Goal: Information Seeking & Learning: Learn about a topic

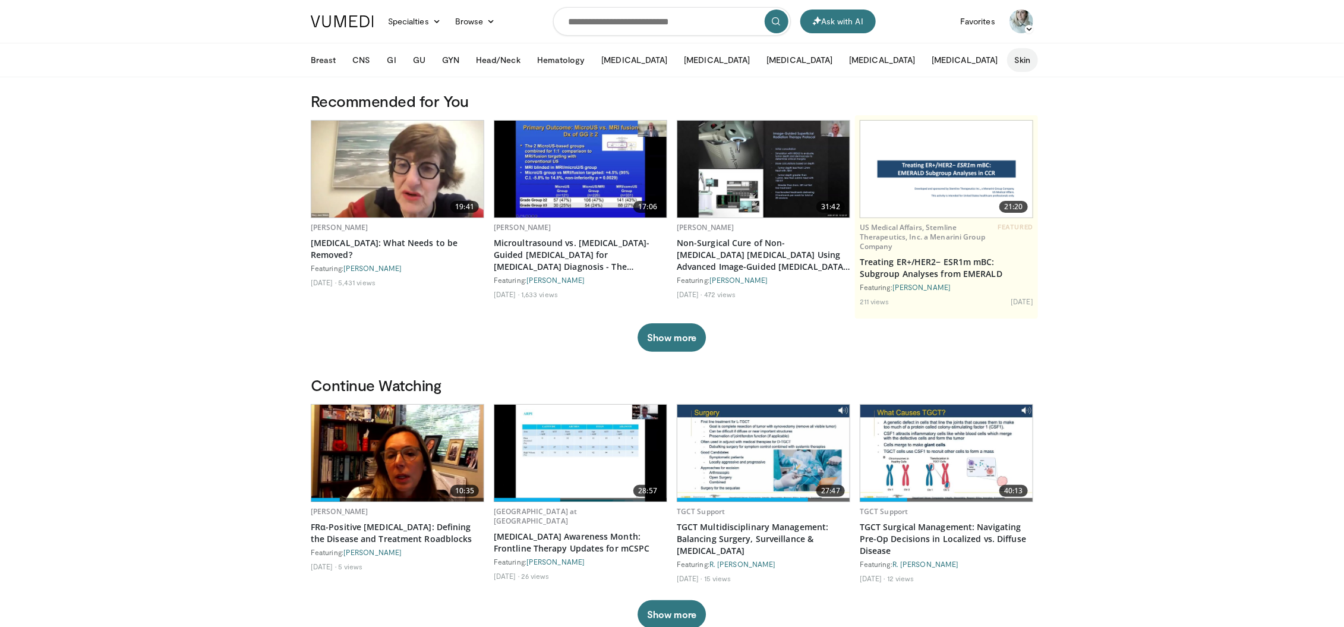
click at [1007, 62] on button "Skin" at bounding box center [1022, 60] width 30 height 24
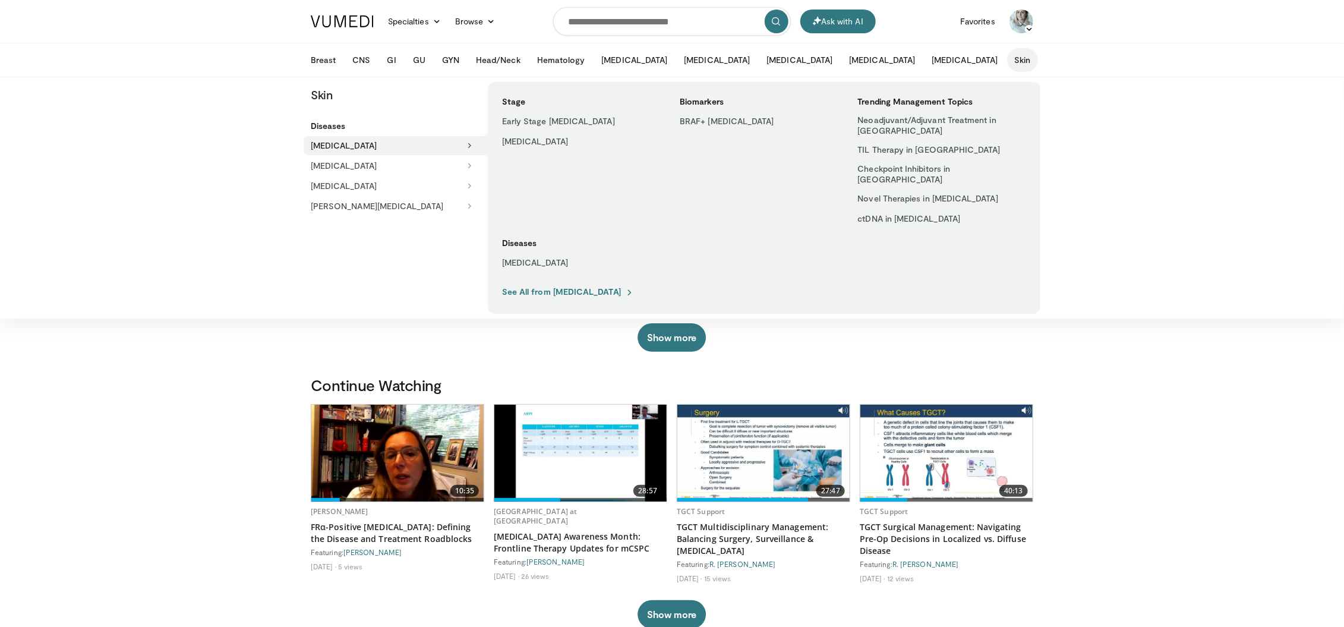
click at [364, 147] on button "[MEDICAL_DATA]" at bounding box center [396, 145] width 184 height 19
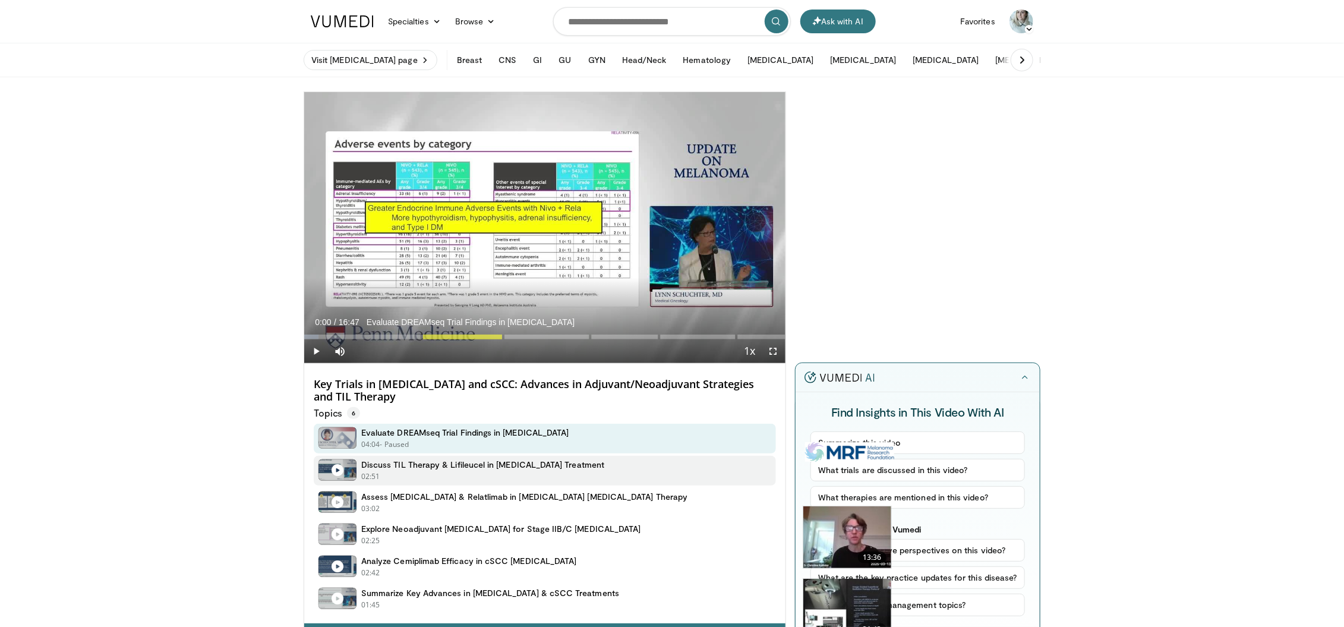
click at [509, 473] on div "02:51 - Now playing - Paused" at bounding box center [482, 476] width 243 height 11
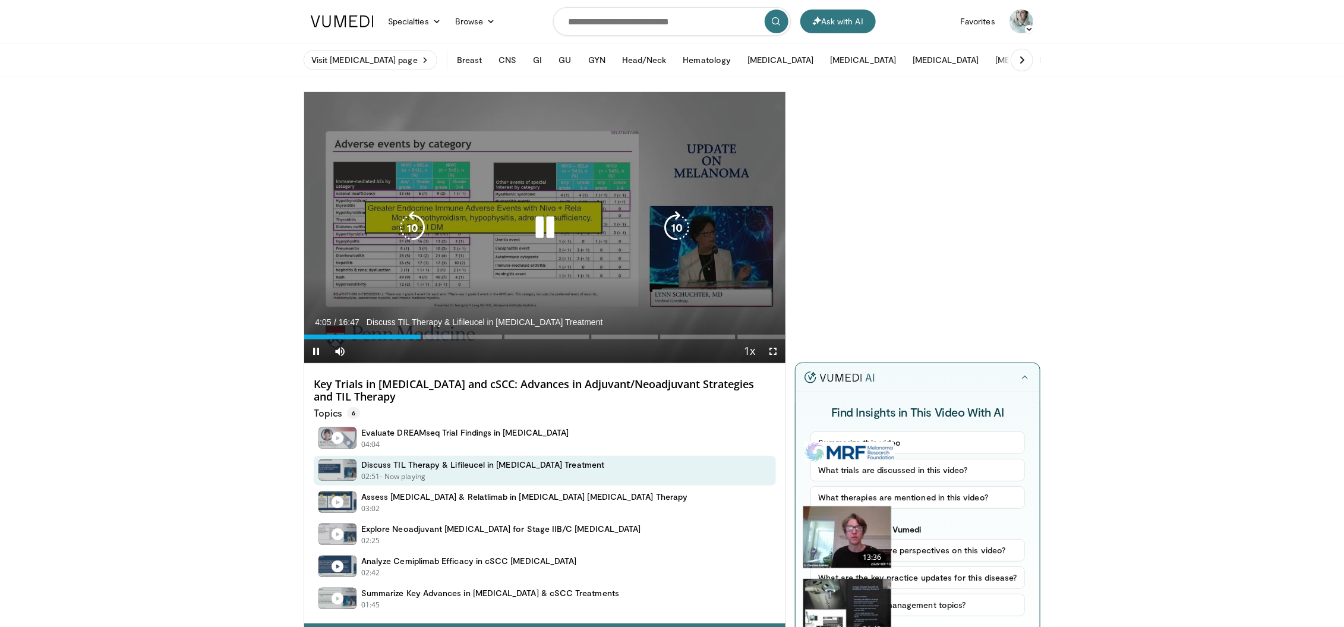
click at [520, 220] on div "Video Player" at bounding box center [544, 228] width 289 height 24
click at [552, 211] on icon "Video Player" at bounding box center [544, 227] width 33 height 33
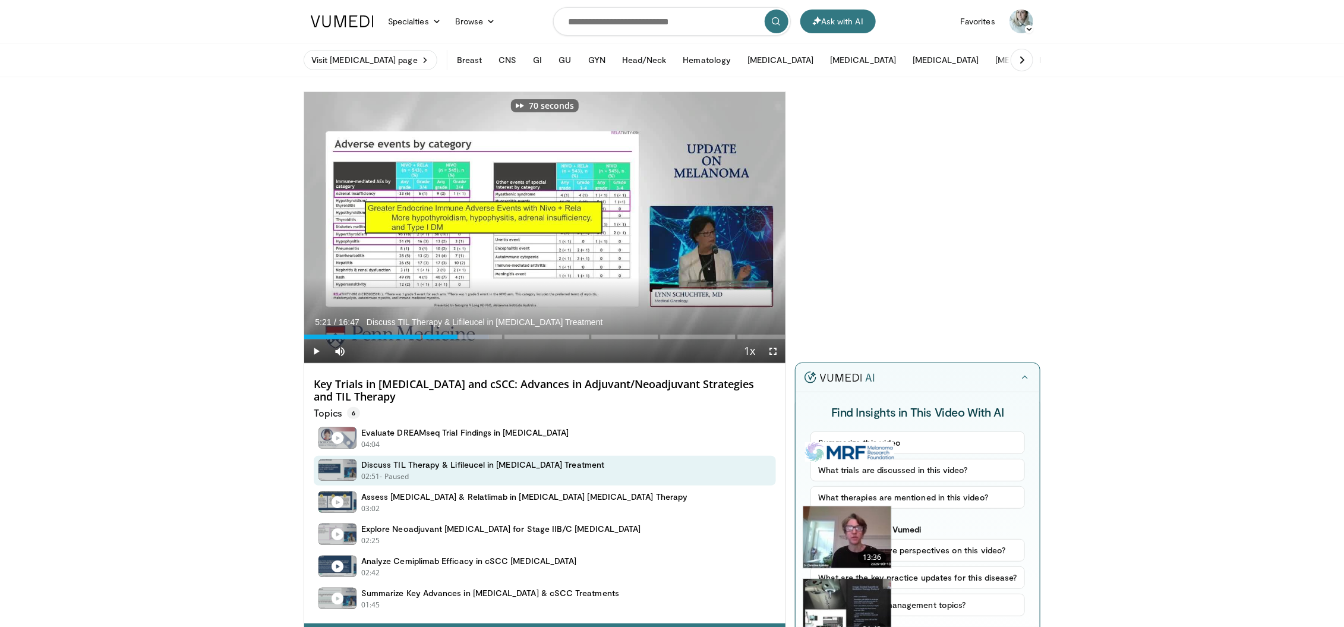
click at [480, 387] on h4 "Key Trials in Melanoma and cSCC: Advances in Adjuvant/Neoadjuvant Strategies an…" at bounding box center [545, 391] width 462 height 26
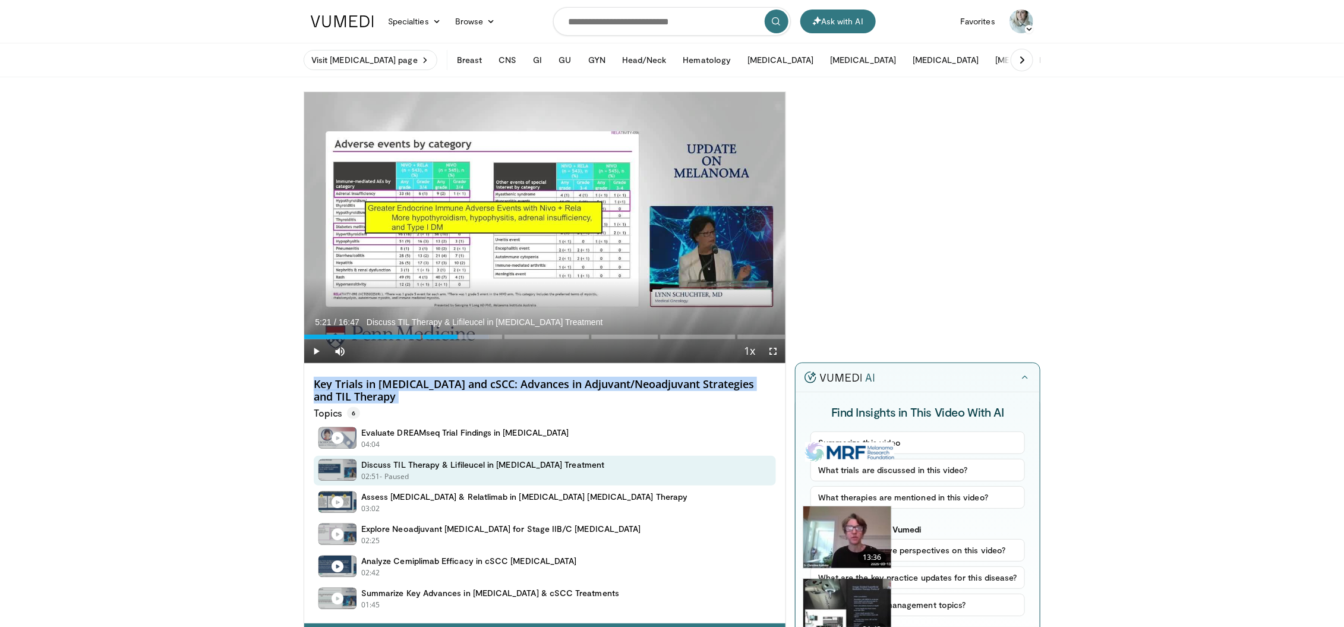
click at [480, 387] on h4 "Key Trials in Melanoma and cSCC: Advances in Adjuvant/Neoadjuvant Strategies an…" at bounding box center [545, 391] width 462 height 26
copy div "Key Trials in Melanoma and cSCC: Advances in Adjuvant/Neoadjuvant Strategies an…"
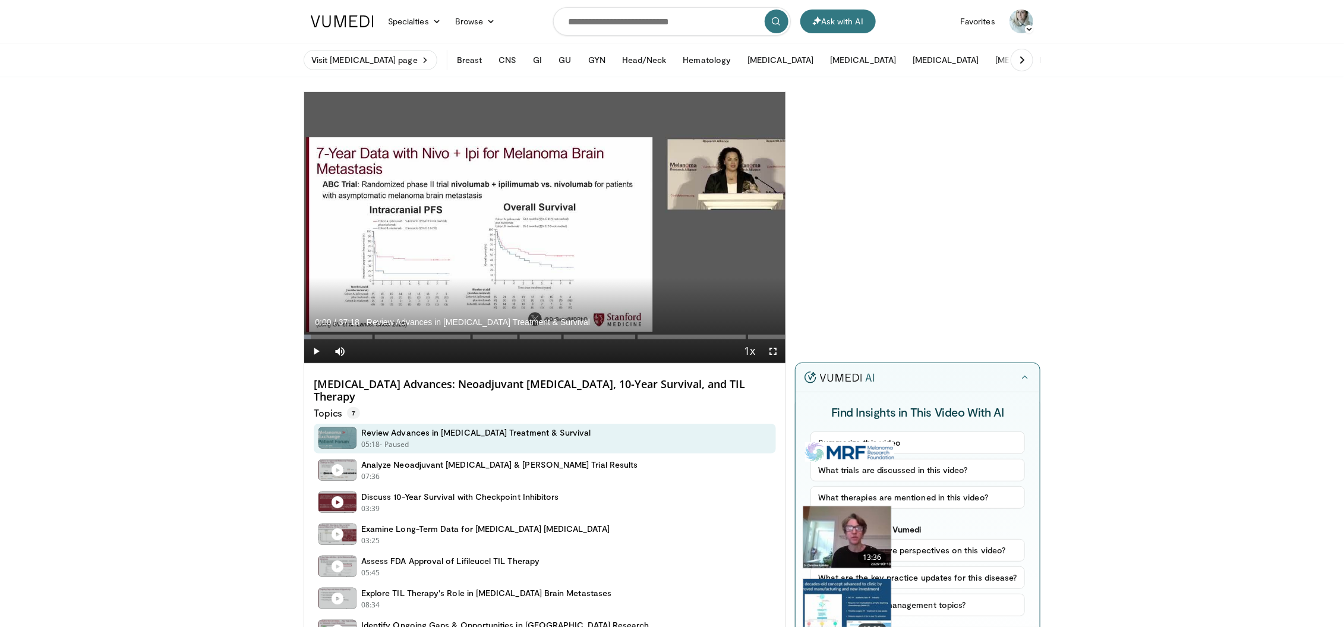
click at [408, 384] on h4 "Melanoma Advances: Neoadjuvant Immunotherapy, 10-Year Survival, and TIL Therapy" at bounding box center [545, 391] width 462 height 26
copy div "Melanoma Advances: Neoadjuvant Immunotherapy, 10-Year Survival, and TIL Therapy"
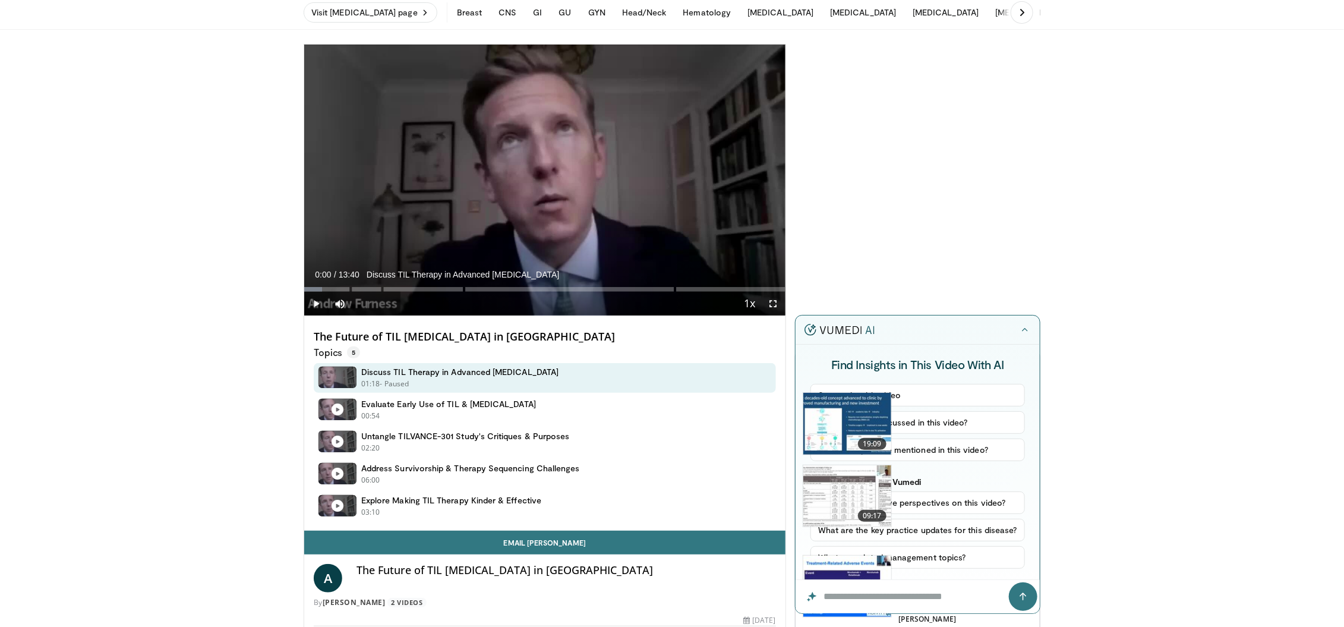
scroll to position [64, 0]
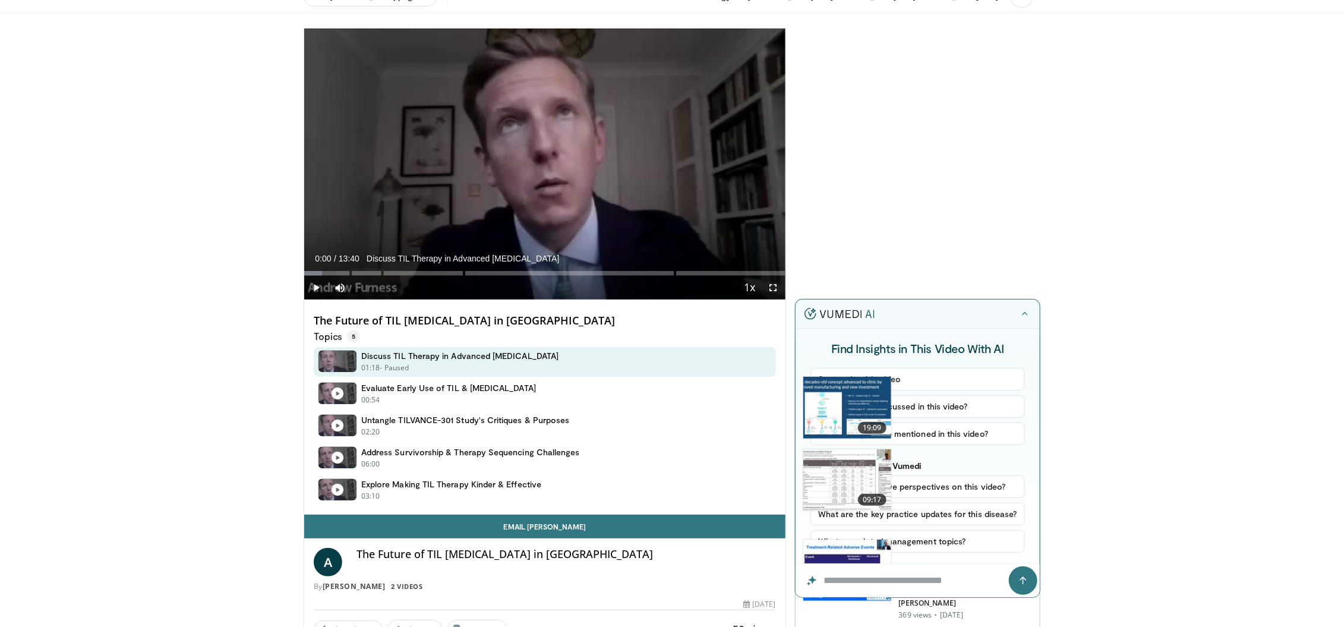
click at [487, 558] on h4 "The Future of TIL Cell Therapy in Melanoma" at bounding box center [565, 554] width 419 height 13
drag, startPoint x: 487, startPoint y: 558, endPoint x: 519, endPoint y: 442, distance: 120.6
click at [487, 558] on h4 "The Future of TIL Cell Therapy in Melanoma" at bounding box center [565, 554] width 419 height 13
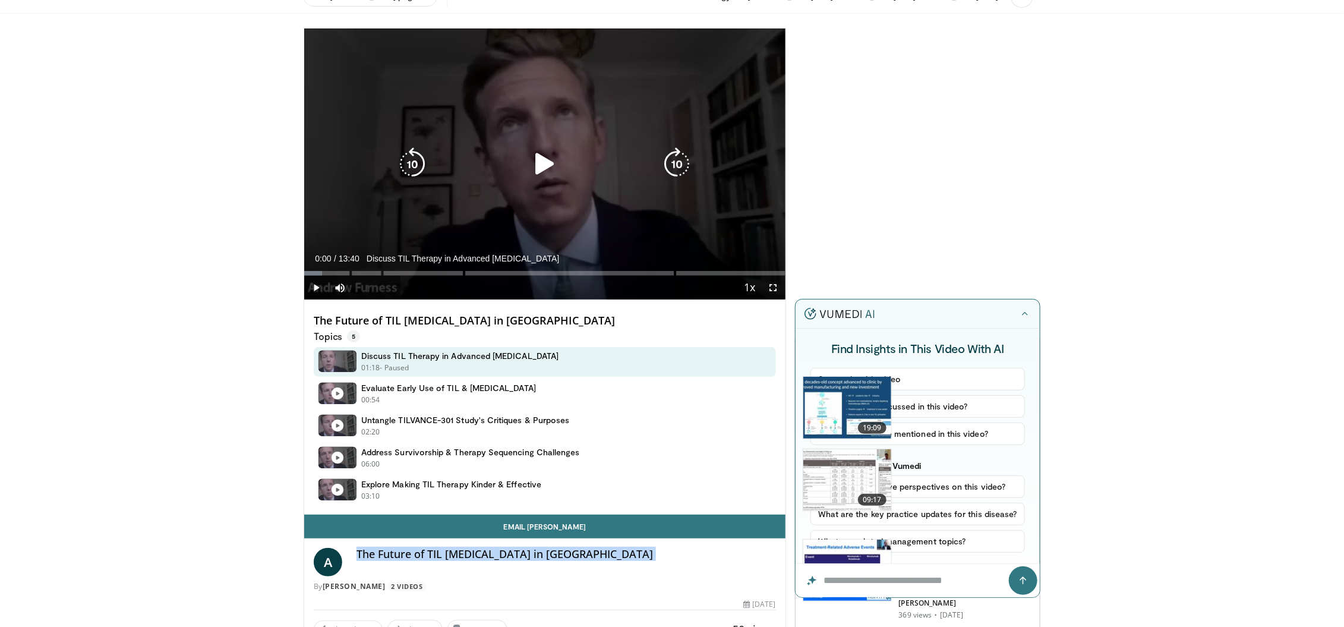
copy div "The Future of TIL Cell Therapy in Melanoma"
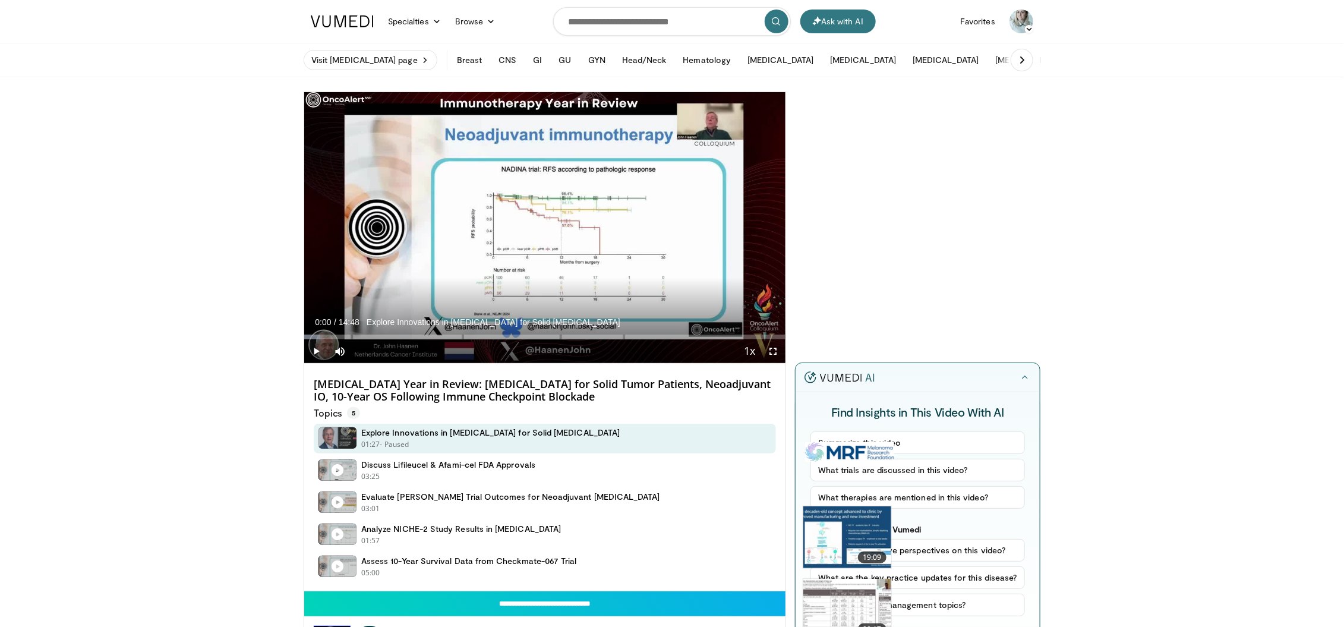
click at [464, 392] on h4 "Immunotherapy Year in Review: Cell Therapy for Solid Tumor Patients, Neoadjuvan…" at bounding box center [545, 391] width 462 height 26
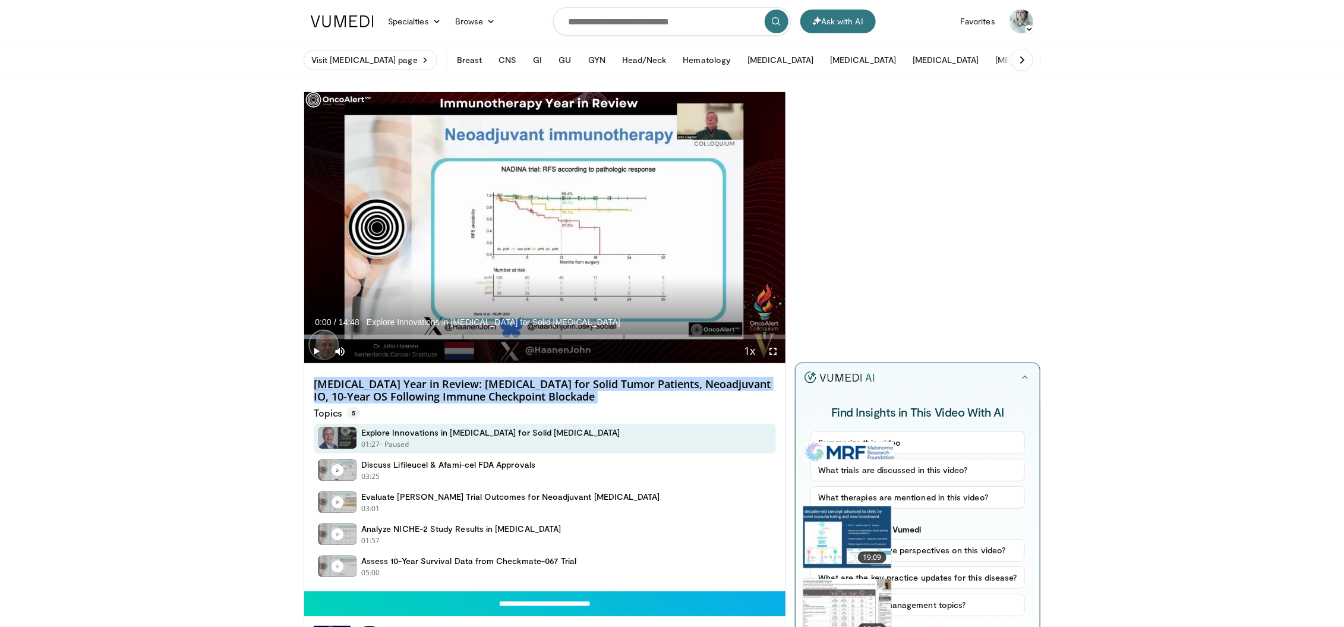
click at [464, 392] on h4 "Immunotherapy Year in Review: Cell Therapy for Solid Tumor Patients, Neoadjuvan…" at bounding box center [545, 391] width 462 height 26
copy div "Immunotherapy Year in Review: Cell Therapy for Solid Tumor Patients, Neoadjuvan…"
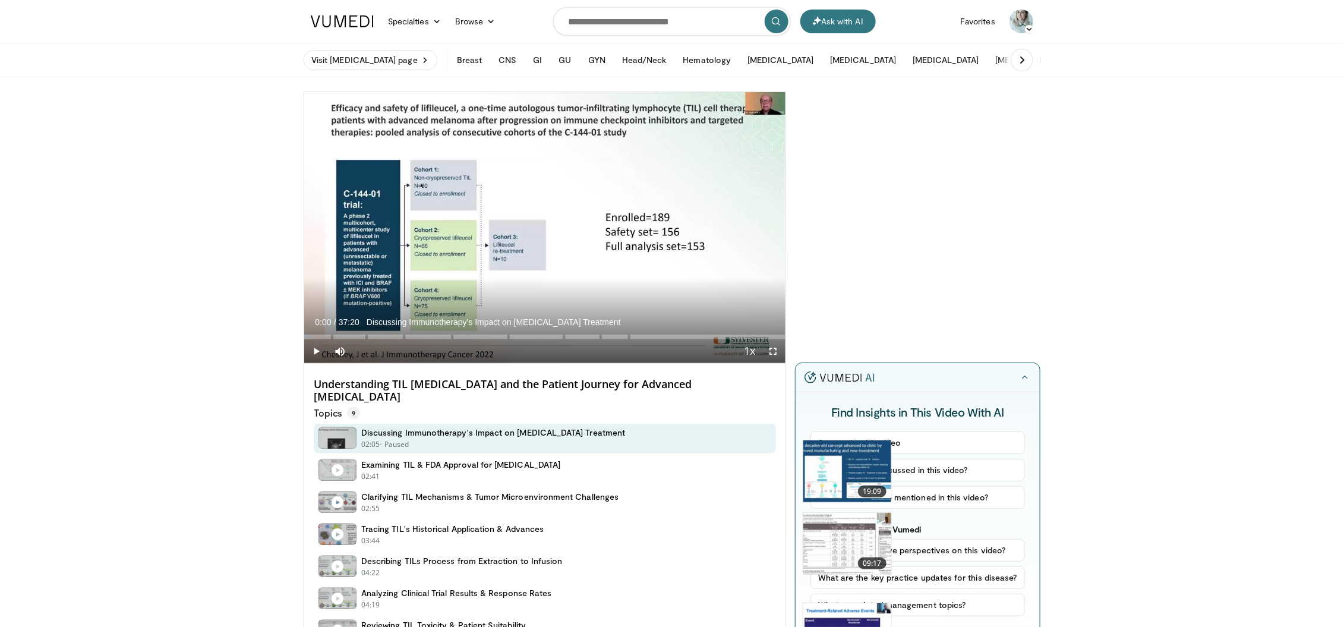
click at [481, 403] on div "Topics 9" at bounding box center [545, 410] width 462 height 15
drag, startPoint x: 481, startPoint y: 391, endPoint x: 487, endPoint y: 382, distance: 11.1
click at [482, 388] on div "Understanding TIL [MEDICAL_DATA] and the Patient Journey for Advanced [MEDICAL_…" at bounding box center [544, 542] width 481 height 356
click at [487, 382] on h4 "Understanding TIL [MEDICAL_DATA] and the Patient Journey for Advanced [MEDICAL_…" at bounding box center [545, 391] width 462 height 26
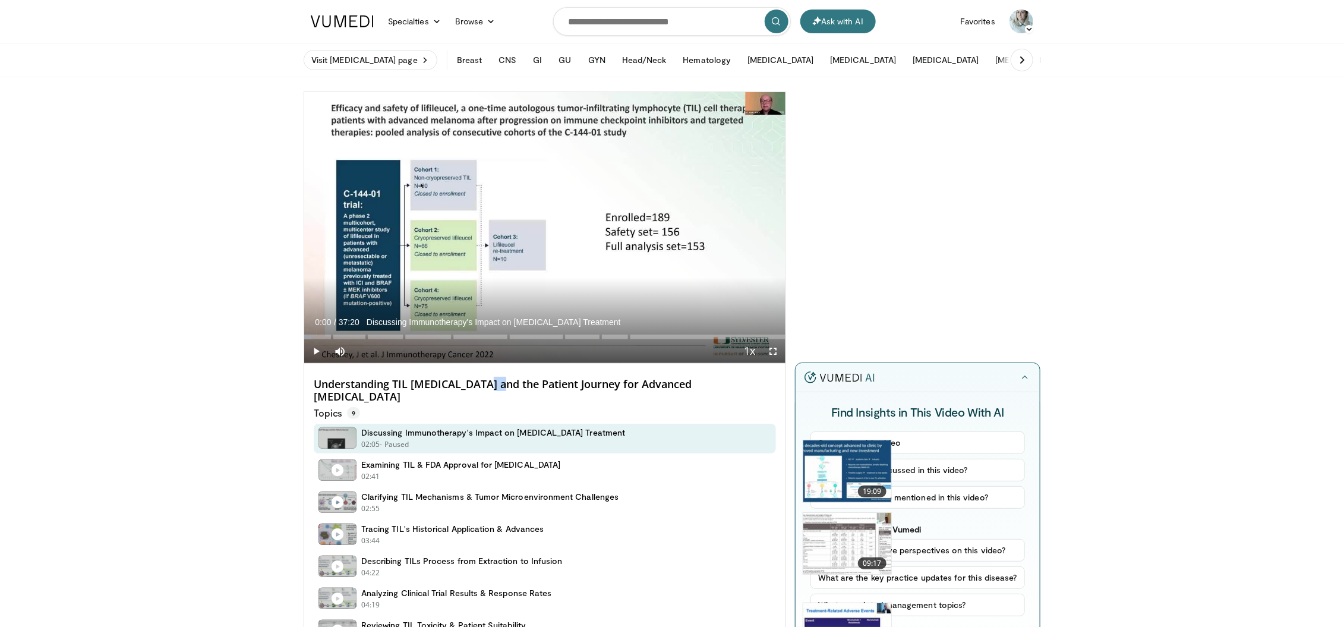
click at [487, 382] on h4 "Understanding TIL [MEDICAL_DATA] and the Patient Journey for Advanced [MEDICAL_…" at bounding box center [545, 391] width 462 height 26
click at [487, 382] on h4 "Understanding TIL Cell Therapy and the Patient Journey for Advanced Melanoma" at bounding box center [545, 391] width 462 height 26
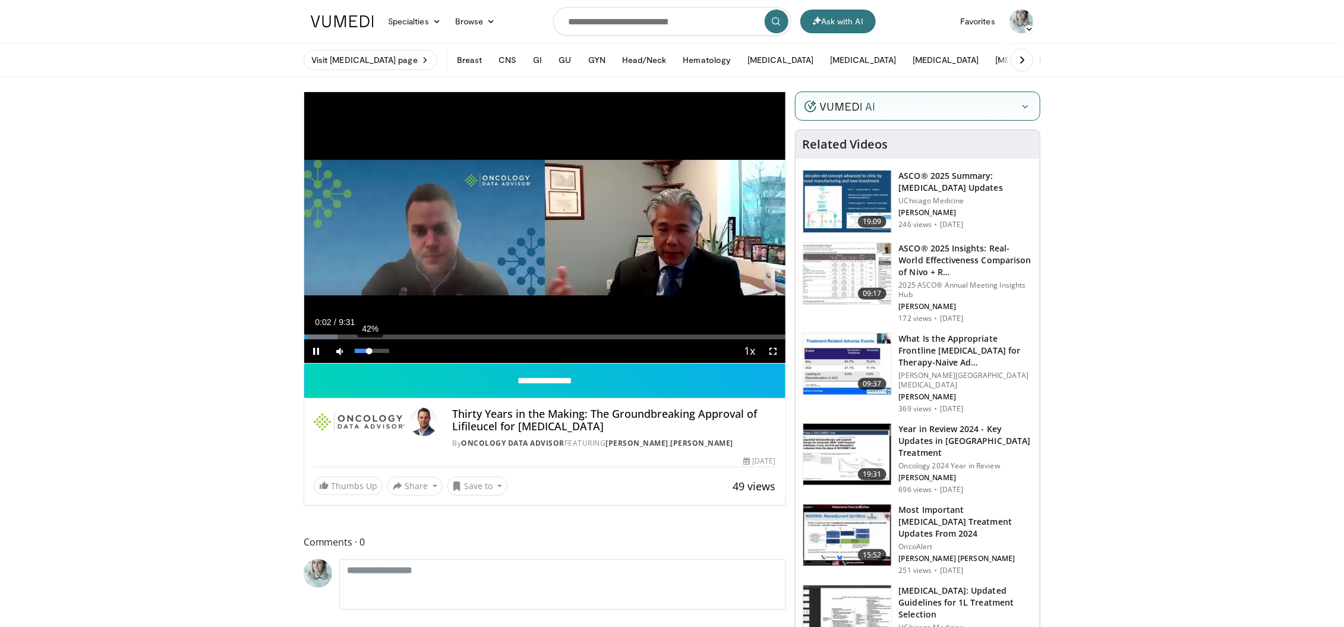
drag, startPoint x: 359, startPoint y: 346, endPoint x: 383, endPoint y: 347, distance: 23.8
click at [383, 347] on div "42%" at bounding box center [372, 351] width 42 height 24
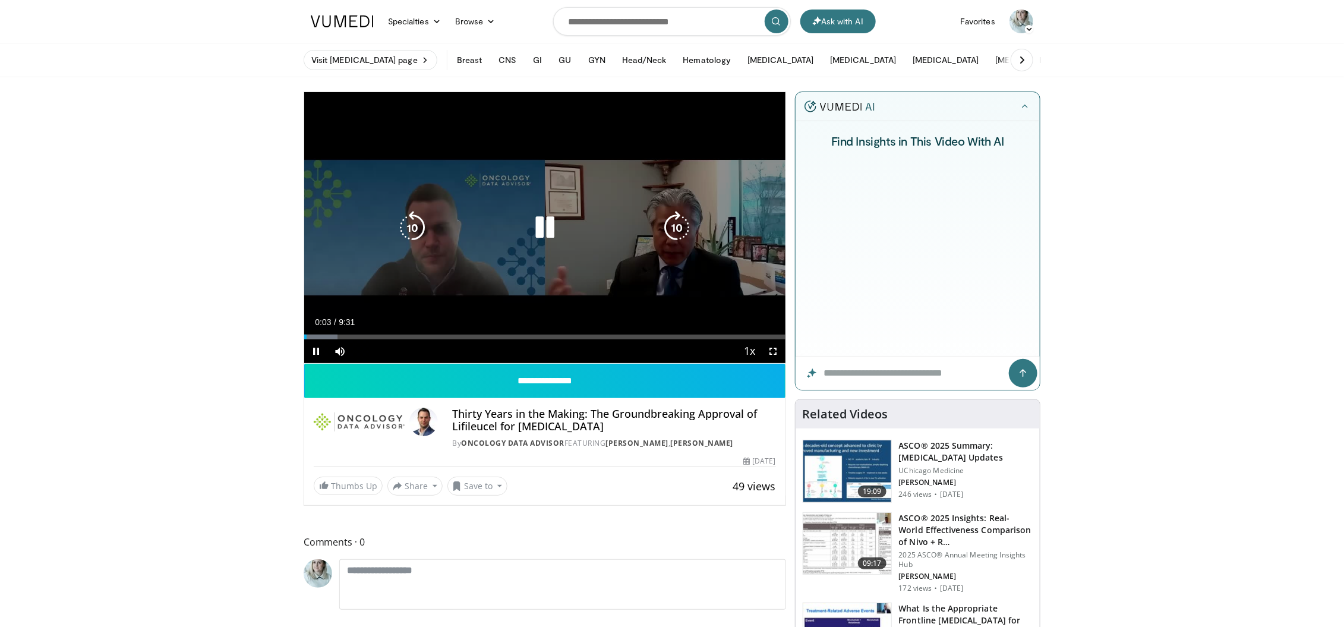
drag, startPoint x: 538, startPoint y: 217, endPoint x: 550, endPoint y: 305, distance: 88.8
click at [538, 217] on icon "Video Player" at bounding box center [544, 227] width 33 height 33
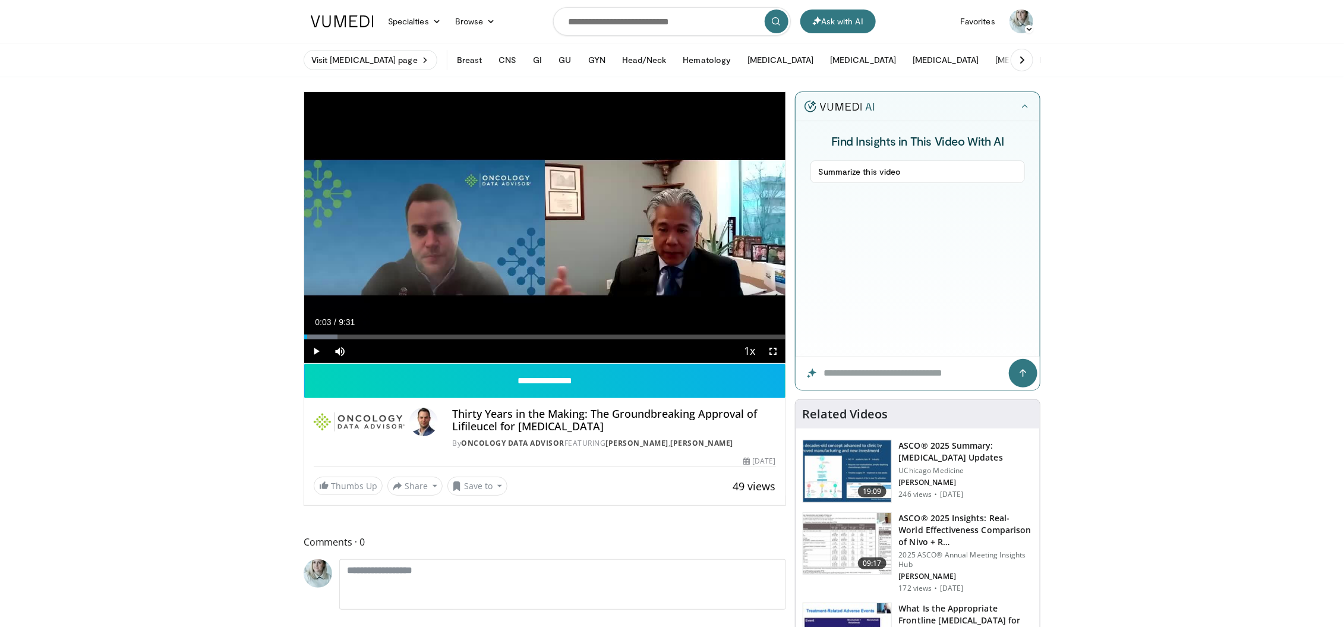
click at [555, 424] on h4 "Thirty Years in the Making: The Groundbreaking Approval of Lifileucel for [MEDI…" at bounding box center [613, 421] width 323 height 26
click at [555, 424] on h4 "Thirty Years in the Making: The Groundbreaking Approval of Lifileucel for Metas…" at bounding box center [613, 421] width 323 height 26
copy div "Thirty Years in the Making: The Groundbreaking Approval of Lifileucel for Metas…"
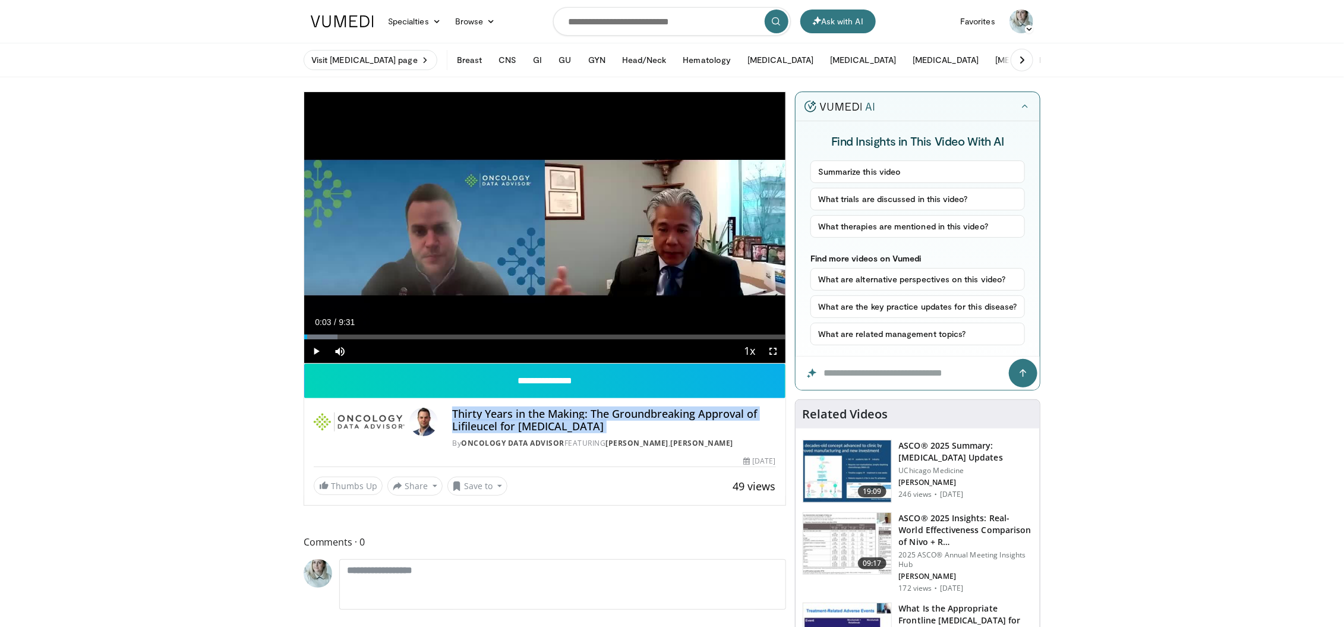
click at [591, 423] on h4 "Thirty Years in the Making: The Groundbreaking Approval of Lifileucel for Metas…" at bounding box center [613, 421] width 323 height 26
